Goal: Book appointment/travel/reservation

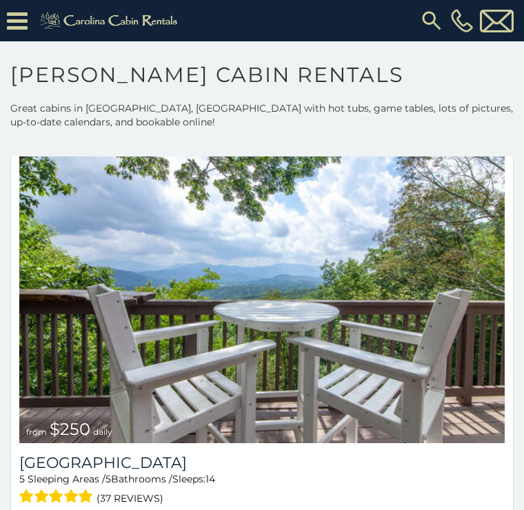
scroll to position [8715, 0]
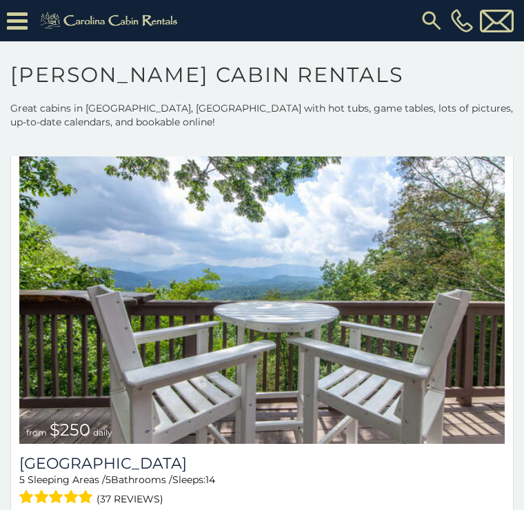
click at [459, 376] on img at bounding box center [261, 281] width 485 height 325
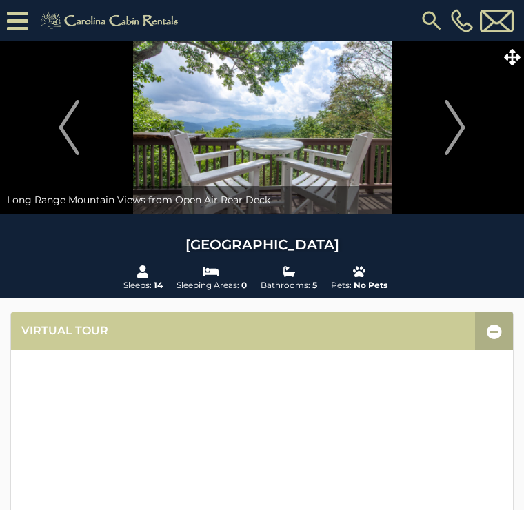
click at [460, 139] on img "Next" at bounding box center [455, 127] width 21 height 55
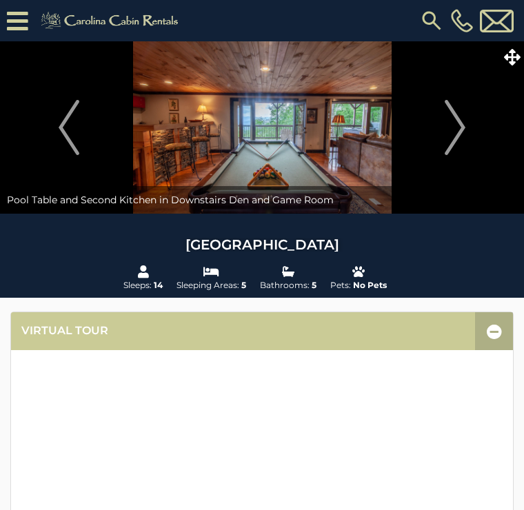
click at [462, 125] on img "Next" at bounding box center [455, 127] width 21 height 55
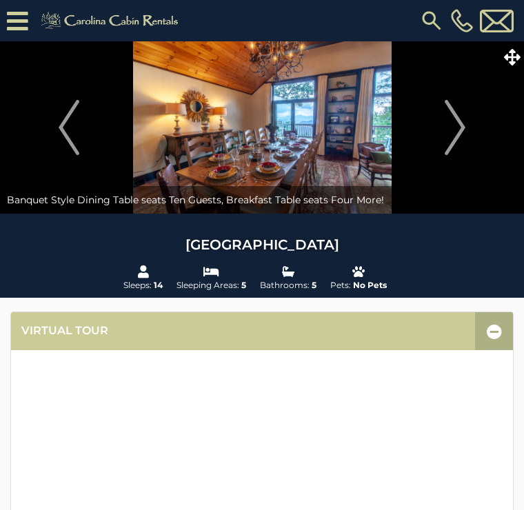
click at [465, 121] on img "Next" at bounding box center [455, 127] width 21 height 55
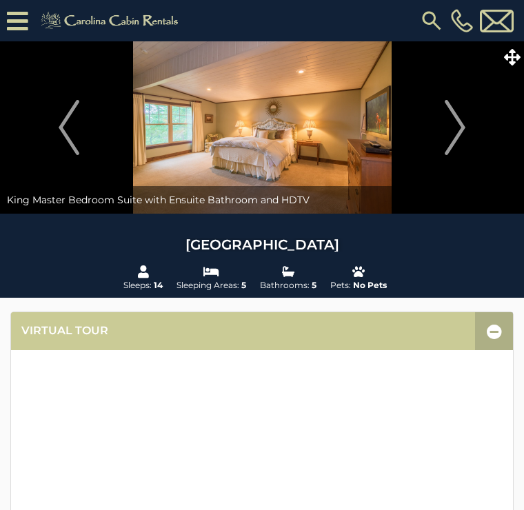
click at [463, 120] on img "Next" at bounding box center [455, 127] width 21 height 55
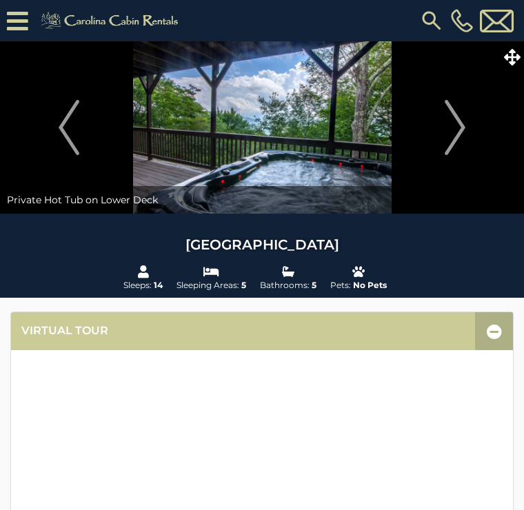
click at [463, 121] on img "Next" at bounding box center [455, 127] width 21 height 55
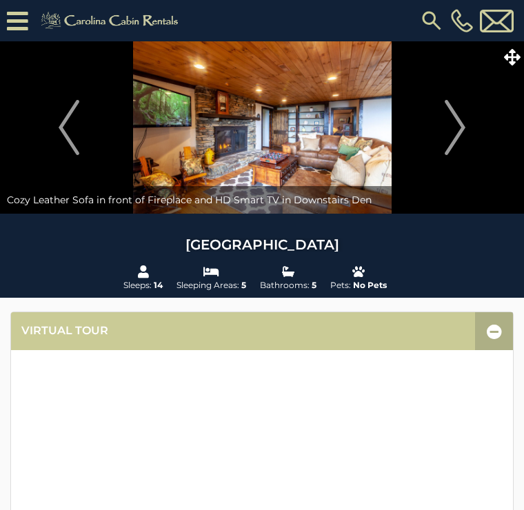
click at [465, 127] on img "Next" at bounding box center [455, 127] width 21 height 55
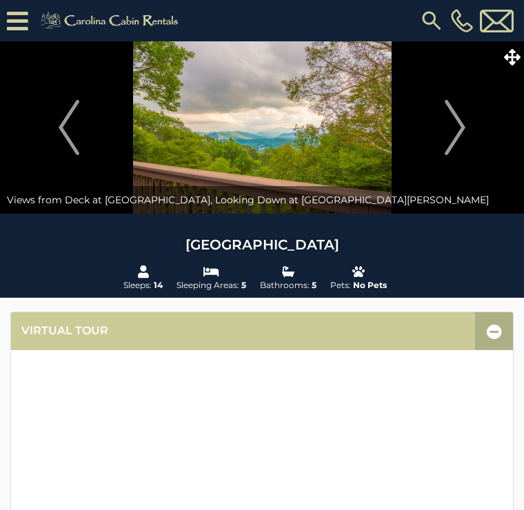
click at [463, 128] on img "Next" at bounding box center [455, 127] width 21 height 55
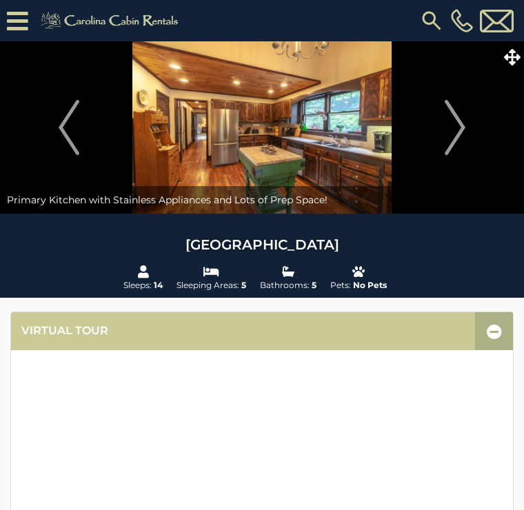
click at [460, 119] on img "Next" at bounding box center [455, 127] width 21 height 55
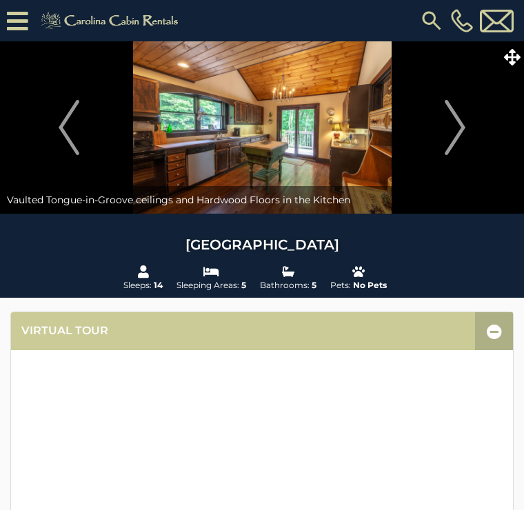
click at [461, 116] on img "Next" at bounding box center [455, 127] width 21 height 55
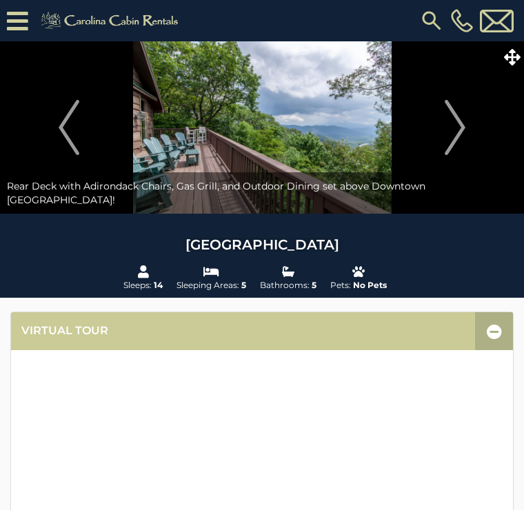
click at [457, 125] on img "Next" at bounding box center [455, 127] width 21 height 55
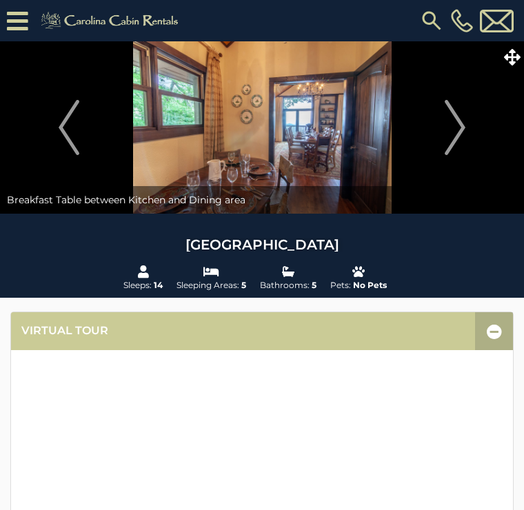
click at [459, 128] on img "Next" at bounding box center [455, 127] width 21 height 55
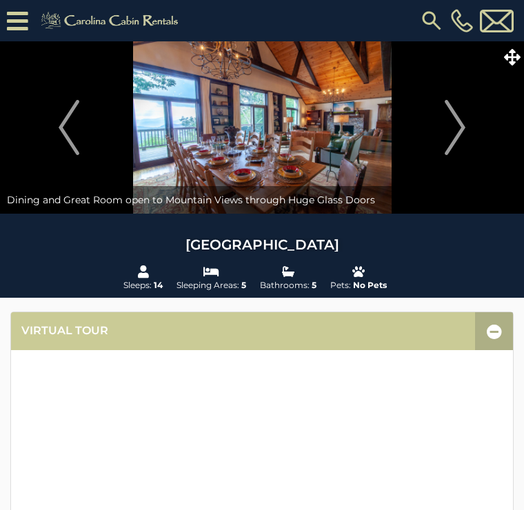
click at [459, 119] on img "Next" at bounding box center [455, 127] width 21 height 55
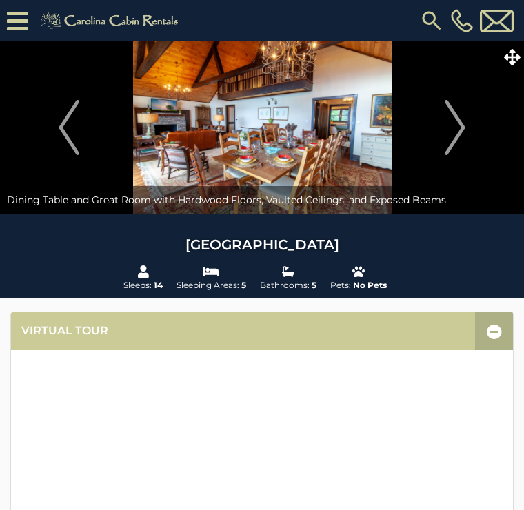
click at [459, 123] on img "Next" at bounding box center [455, 127] width 21 height 55
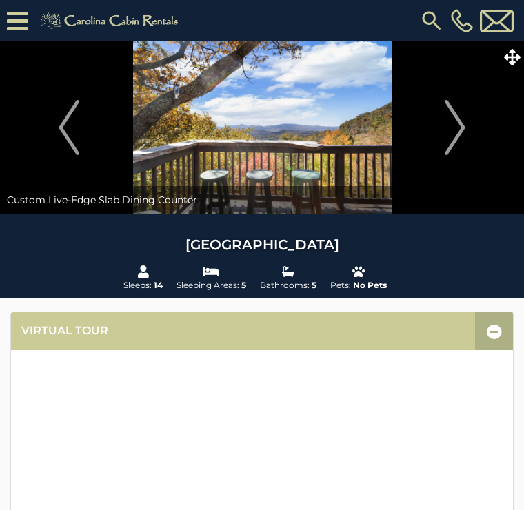
click at [458, 126] on img "Next" at bounding box center [455, 127] width 21 height 55
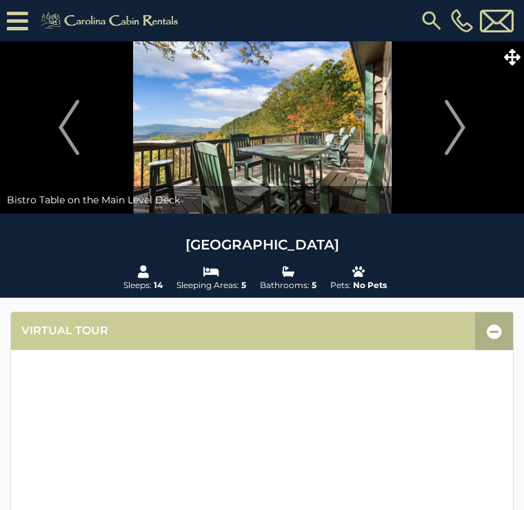
click at [462, 126] on img "Next" at bounding box center [455, 127] width 21 height 55
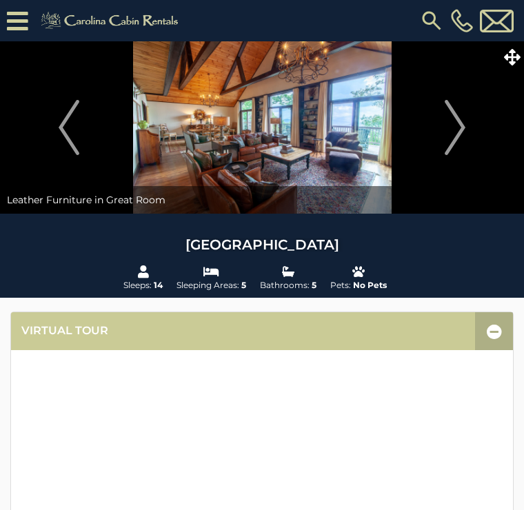
click at [461, 125] on img "Next" at bounding box center [455, 127] width 21 height 55
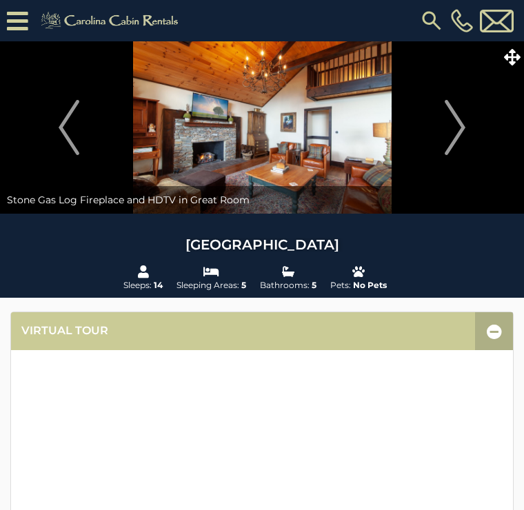
click at [464, 118] on img "Next" at bounding box center [455, 127] width 21 height 55
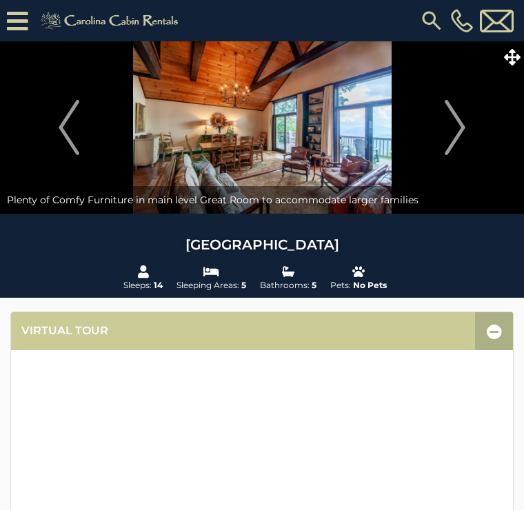
click at [462, 121] on img "Next" at bounding box center [455, 127] width 21 height 55
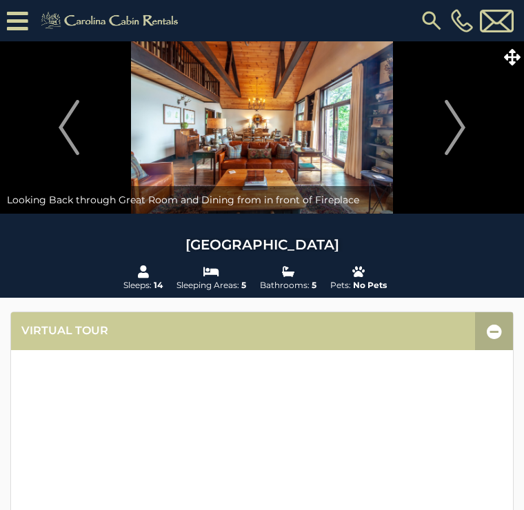
click at [461, 121] on img "Next" at bounding box center [455, 127] width 21 height 55
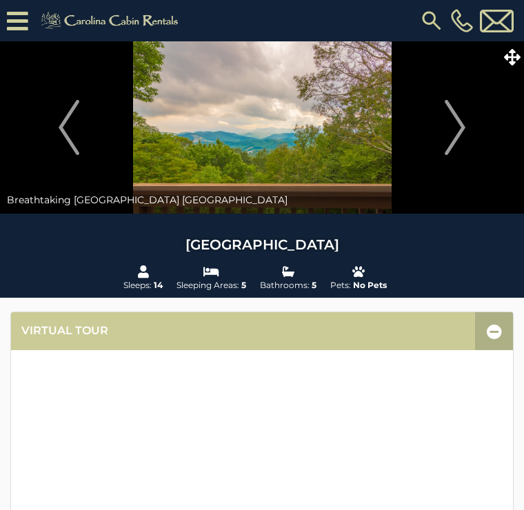
click at [457, 123] on img "Next" at bounding box center [455, 127] width 21 height 55
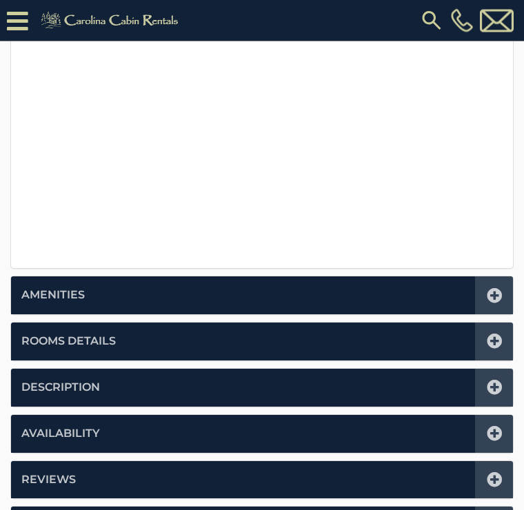
scroll to position [465, 0]
click at [499, 291] on icon at bounding box center [494, 295] width 15 height 15
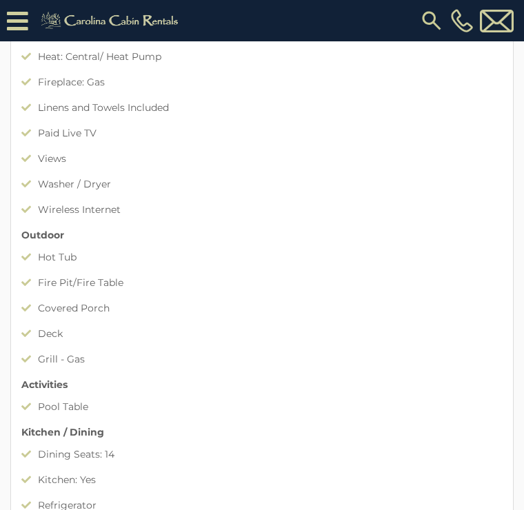
scroll to position [339, 0]
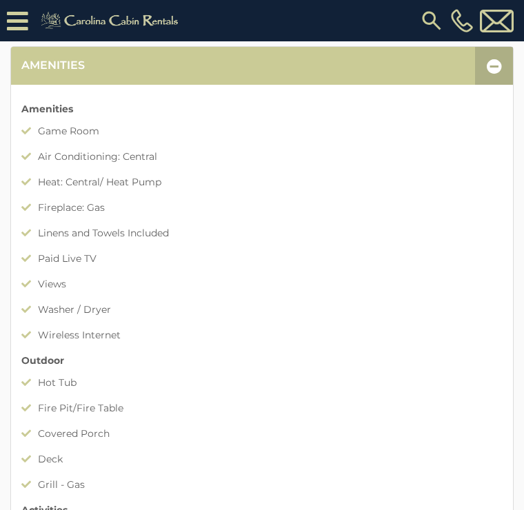
click at [505, 59] on div at bounding box center [494, 66] width 38 height 38
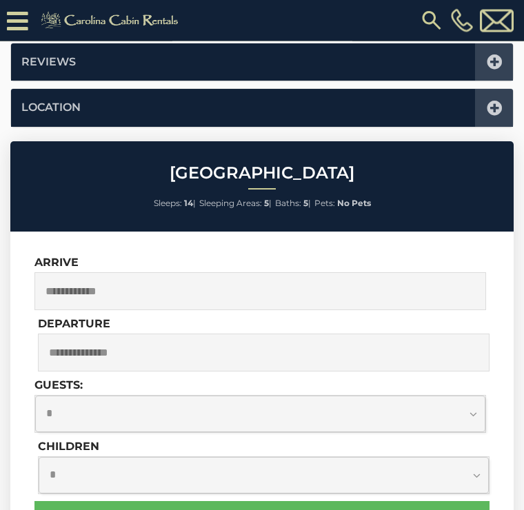
scroll to position [530, 0]
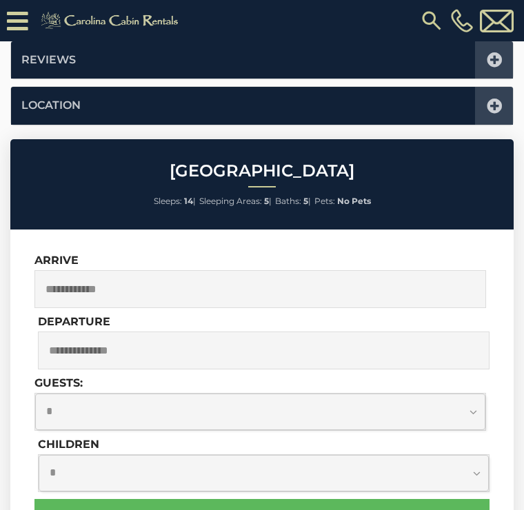
click at [462, 285] on input "text" at bounding box center [260, 289] width 452 height 38
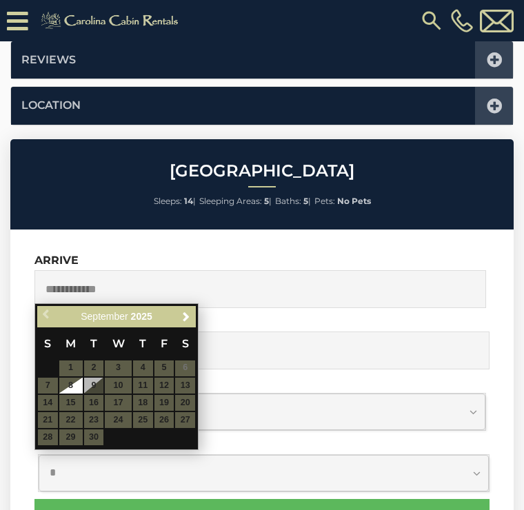
click at [192, 306] on div "Previous Next September 2025" at bounding box center [116, 316] width 159 height 21
click at [191, 310] on link "Next" at bounding box center [185, 316] width 17 height 17
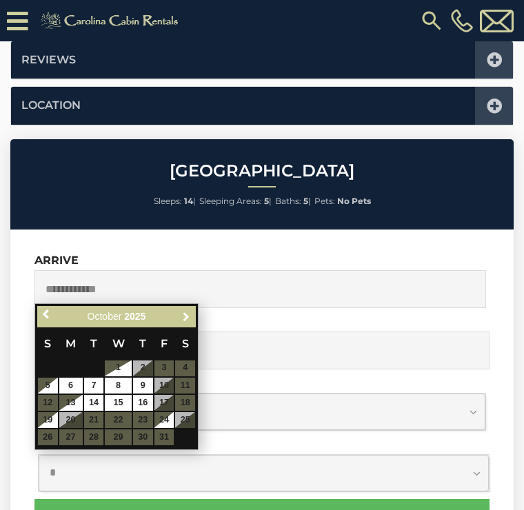
click at [191, 310] on link "Next" at bounding box center [185, 316] width 17 height 17
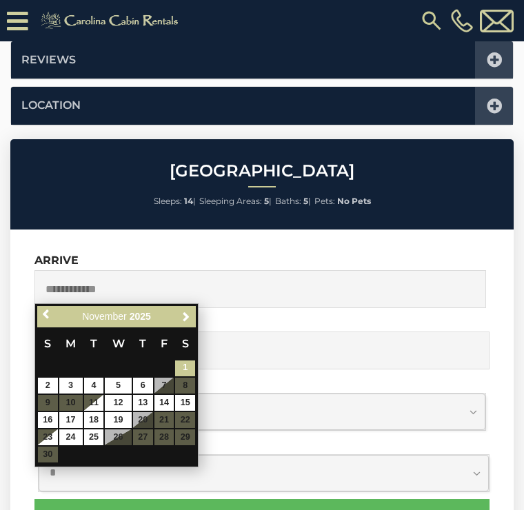
click at [185, 374] on link "1" at bounding box center [185, 369] width 20 height 16
type input "**********"
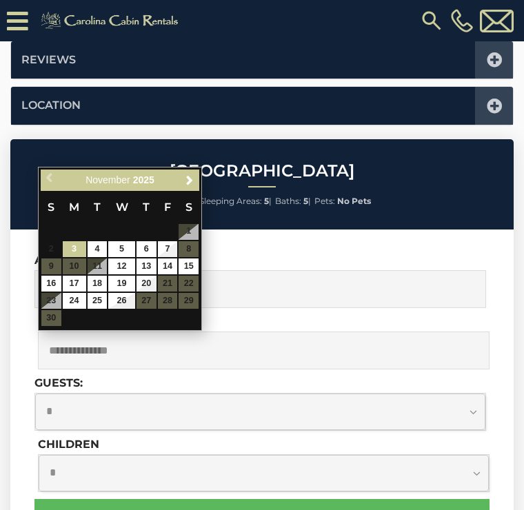
click at [191, 241] on table "S M T W T F S 1 2 3 4 5 6 7 8 9 10 11 12 13 14 15 16 17 18 19 20 21 22 23 24 25…" at bounding box center [120, 259] width 159 height 136
click at [190, 243] on table "S M T W T F S 1 2 3 4 5 6 7 8 9 10 11 12 13 14 15 16 17 18 19 20 21 22 23 24 25…" at bounding box center [120, 259] width 159 height 136
click at [194, 242] on table "S M T W T F S 1 2 3 4 5 6 7 8 9 10 11 12 13 14 15 16 17 18 19 20 21 22 23 24 25…" at bounding box center [120, 259] width 159 height 136
click at [281, 302] on input "**********" at bounding box center [260, 289] width 452 height 38
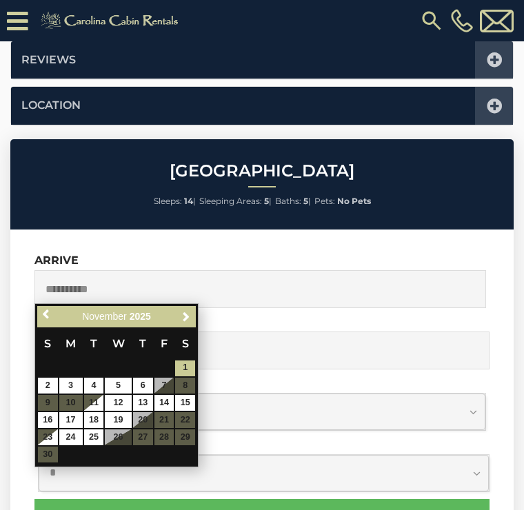
click at [181, 374] on link "1" at bounding box center [185, 369] width 20 height 16
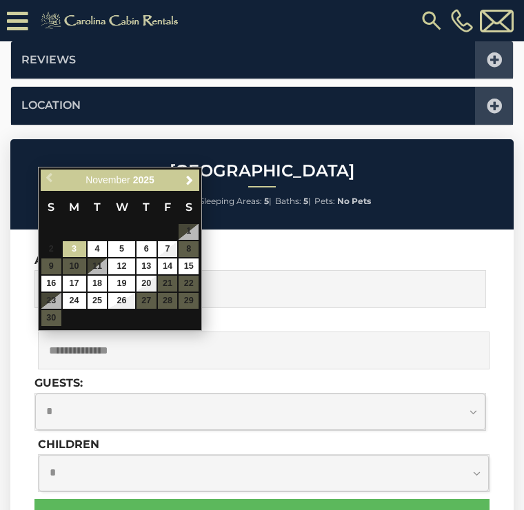
click at [200, 233] on div "Previous Next November 2025 S M T W T F S 1 2 3 4 5 6 7 8 9 10 11 12 13 14 15 1…" at bounding box center [120, 249] width 164 height 164
click at [192, 252] on table "S M T W T F S 1 2 3 4 5 6 7 8 9 10 11 12 13 14 15 16 17 18 19 20 21 22 23 24 25…" at bounding box center [120, 259] width 159 height 136
click at [196, 245] on table "S M T W T F S 1 2 3 4 5 6 7 8 9 10 11 12 13 14 15 16 17 18 19 20 21 22 23 24 25…" at bounding box center [120, 259] width 159 height 136
click at [192, 240] on table "S M T W T F S 1 2 3 4 5 6 7 8 9 10 11 12 13 14 15 16 17 18 19 20 21 22 23 24 25…" at bounding box center [120, 259] width 159 height 136
click at [150, 241] on link "6" at bounding box center [147, 249] width 20 height 16
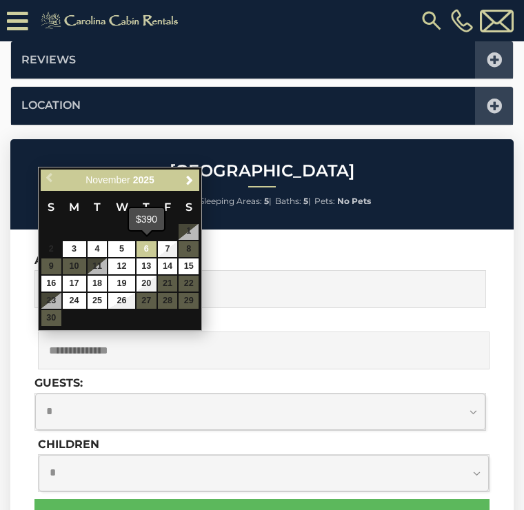
type input "**********"
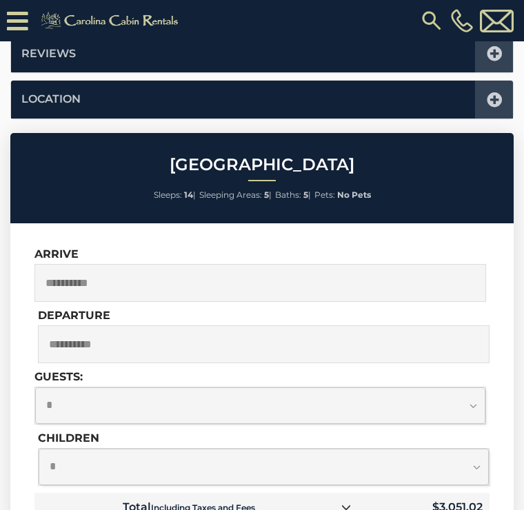
scroll to position [569, 0]
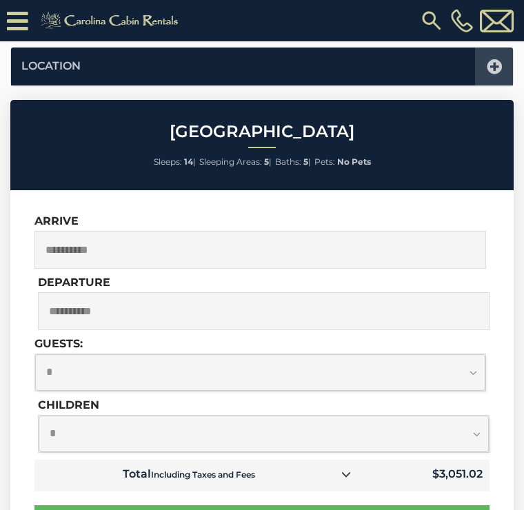
click at [258, 245] on input "**********" at bounding box center [260, 250] width 452 height 38
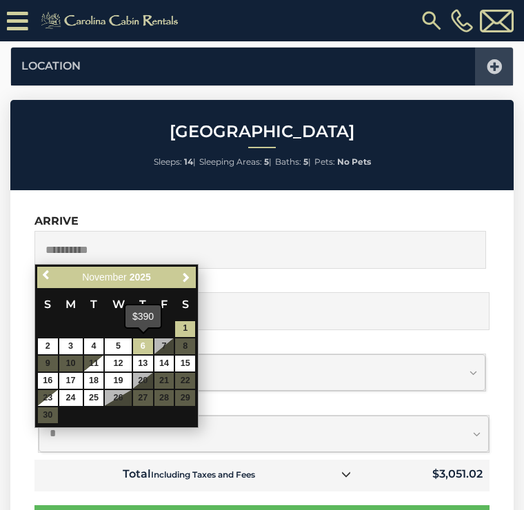
click at [147, 339] on link "6" at bounding box center [143, 347] width 20 height 16
type input "**********"
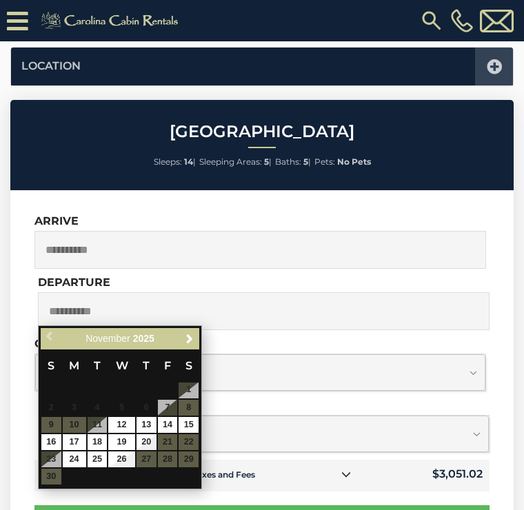
click at [48, 414] on span "2" at bounding box center [51, 408] width 20 height 16
click at [57, 425] on table "S M T W T F S 1 2 3 4 5 6 7 8 9 10 11 12 13 14 15 16 17 18 19 20 21 22 23 24 25…" at bounding box center [120, 418] width 159 height 136
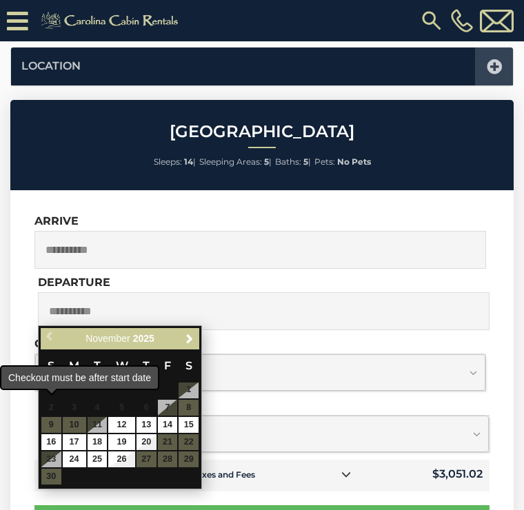
click at [57, 414] on td "2" at bounding box center [51, 407] width 21 height 17
click at [381, 324] on input "**********" at bounding box center [264, 311] width 452 height 38
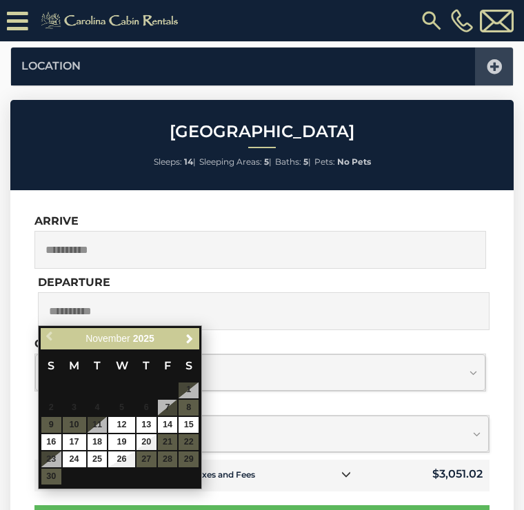
click at [385, 339] on div "**********" at bounding box center [260, 364] width 452 height 54
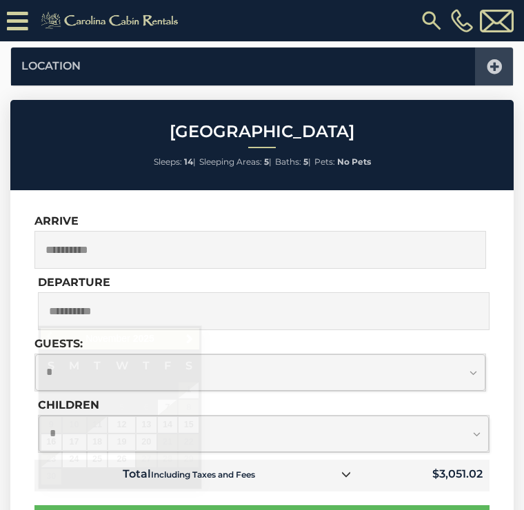
click at [396, 376] on select "**********" at bounding box center [260, 372] width 450 height 37
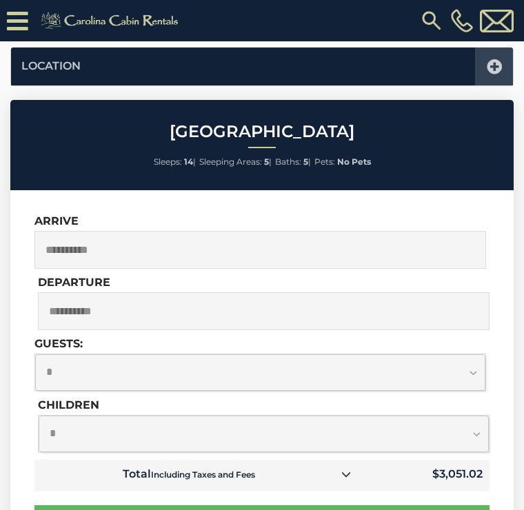
click at [111, 312] on input "**********" at bounding box center [264, 311] width 452 height 38
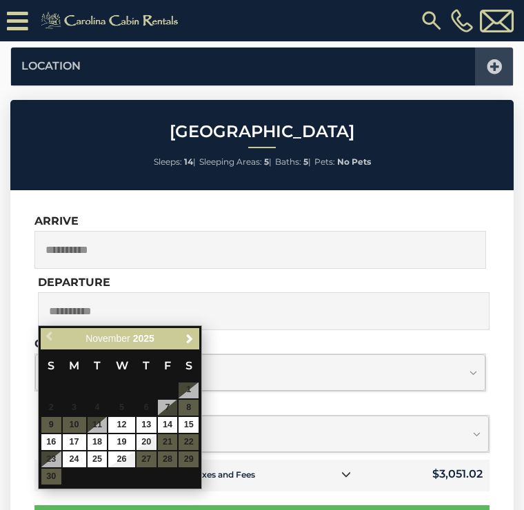
click at [56, 419] on table "S M T W T F S 1 2 3 4 5 6 7 8 9 10 11 12 13 14 15 16 17 18 19 20 21 22 23 24 25…" at bounding box center [120, 418] width 159 height 136
click at [56, 416] on table "S M T W T F S 1 2 3 4 5 6 7 8 9 10 11 12 13 14 15 16 17 18 19 20 21 22 23 24 25…" at bounding box center [120, 418] width 159 height 136
click at [60, 418] on table "S M T W T F S 1 2 3 4 5 6 7 8 9 10 11 12 13 14 15 16 17 18 19 20 21 22 23 24 25…" at bounding box center [120, 418] width 159 height 136
click at [52, 425] on table "S M T W T F S 1 2 3 4 5 6 7 8 9 10 11 12 13 14 15 16 17 18 19 20 21 22 23 24 25…" at bounding box center [120, 418] width 159 height 136
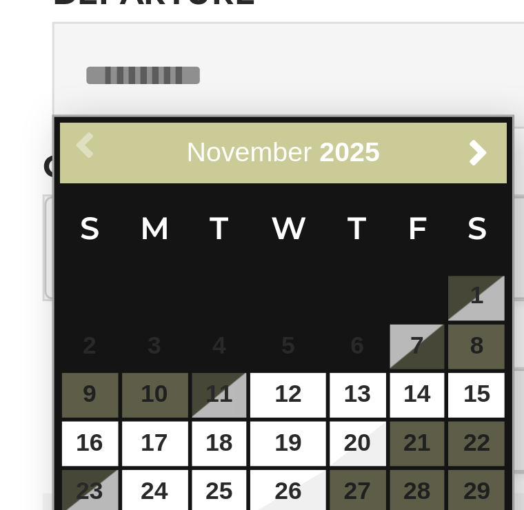
click at [41, 327] on table "S M T W T F S 1 2 3 4 5 6 7 8 9 10 11 12 13 14 15 16 17 18 19 20 21 22 23 24 25…" at bounding box center [120, 395] width 159 height 136
click at [57, 327] on table "S M T W T F S 1 2 3 4 5 6 7 8 9 10 11 12 13 14 15 16 17 18 19 20 21 22 23 24 25…" at bounding box center [120, 395] width 159 height 136
click at [80, 327] on table "S M T W T F S 1 2 3 4 5 6 7 8 9 10 11 12 13 14 15 16 17 18 19 20 21 22 23 24 25…" at bounding box center [120, 395] width 159 height 136
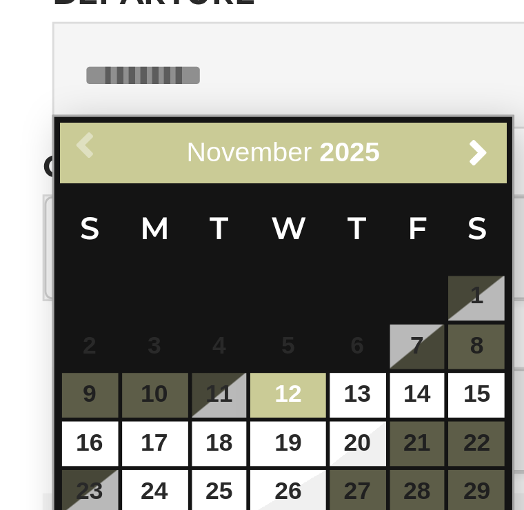
click at [108, 394] on link "12" at bounding box center [121, 402] width 26 height 16
type input "**********"
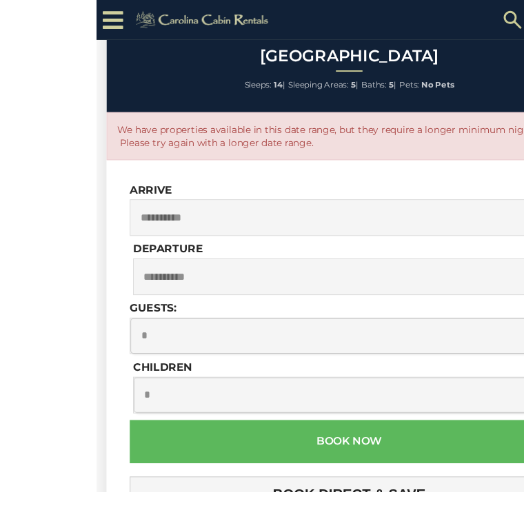
scroll to position [638, 0]
